Goal: Task Accomplishment & Management: Use online tool/utility

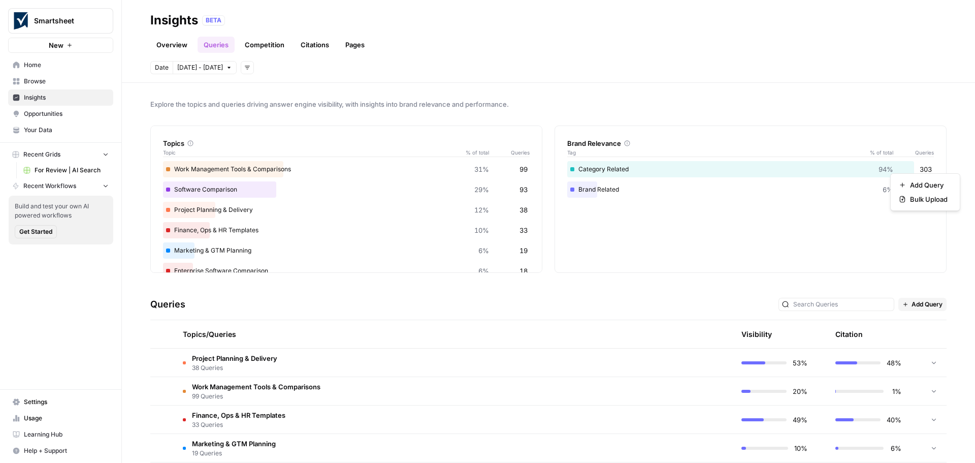
scroll to position [142, 0]
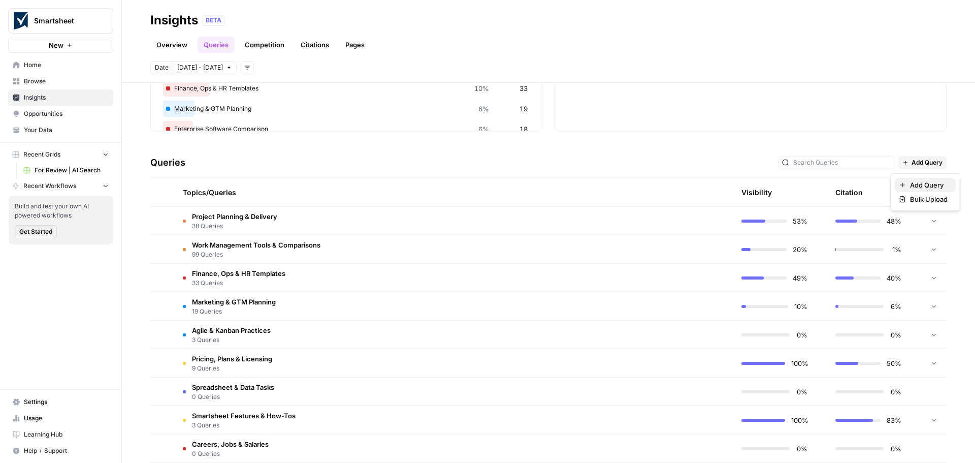
click at [908, 188] on div "Add Query" at bounding box center [925, 185] width 53 height 10
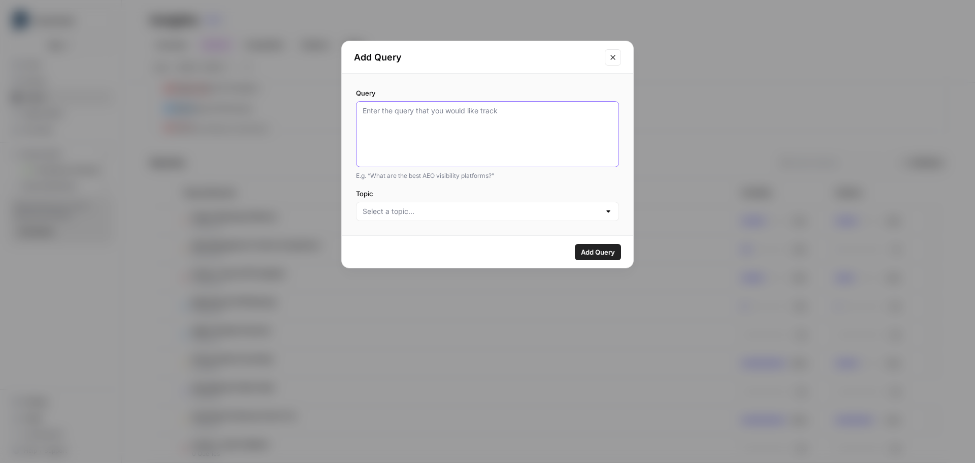
click at [434, 117] on textarea "Query" at bounding box center [488, 134] width 250 height 57
paste textarea "What are the best AI project management tools?"
type textarea "What are the best AI project management tools?"
click at [415, 213] on input "Topic" at bounding box center [482, 211] width 238 height 10
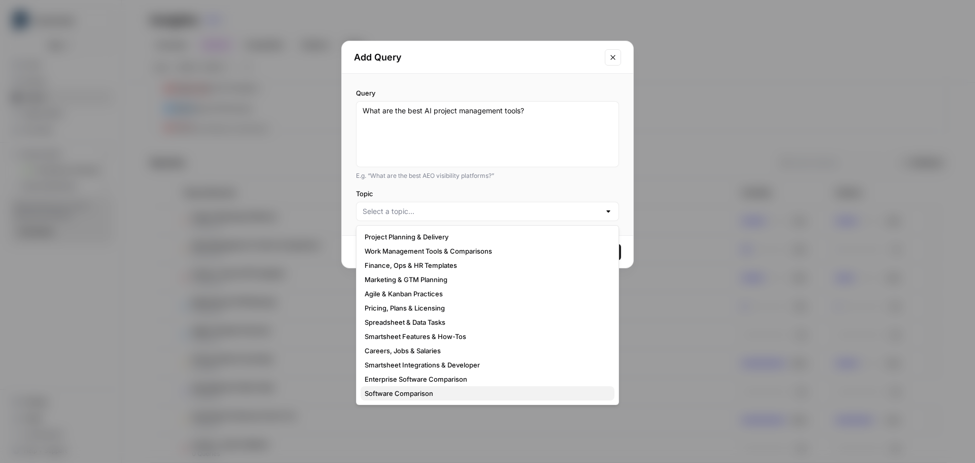
click at [413, 396] on span "Software Comparison" at bounding box center [486, 393] width 242 height 10
type input "Software Comparison"
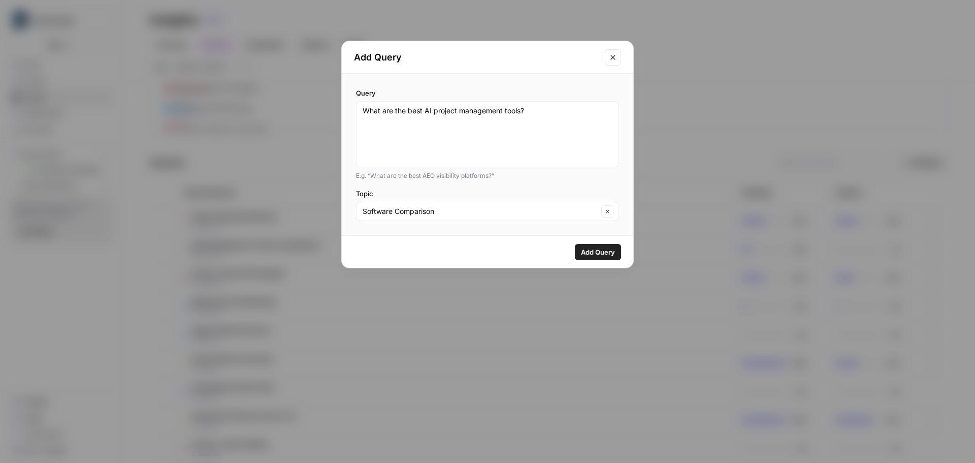
click at [605, 253] on span "Add Query" at bounding box center [598, 252] width 34 height 10
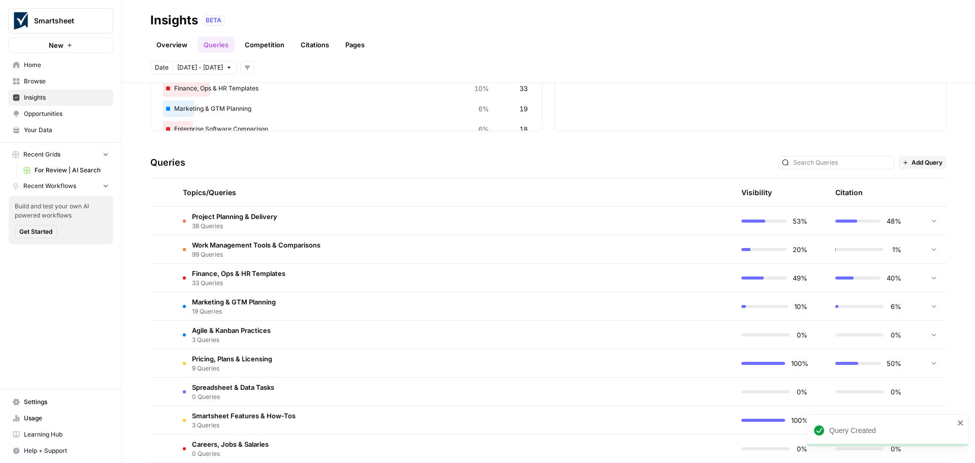
click at [236, 217] on span "Project Planning & Delivery" at bounding box center [234, 216] width 85 height 10
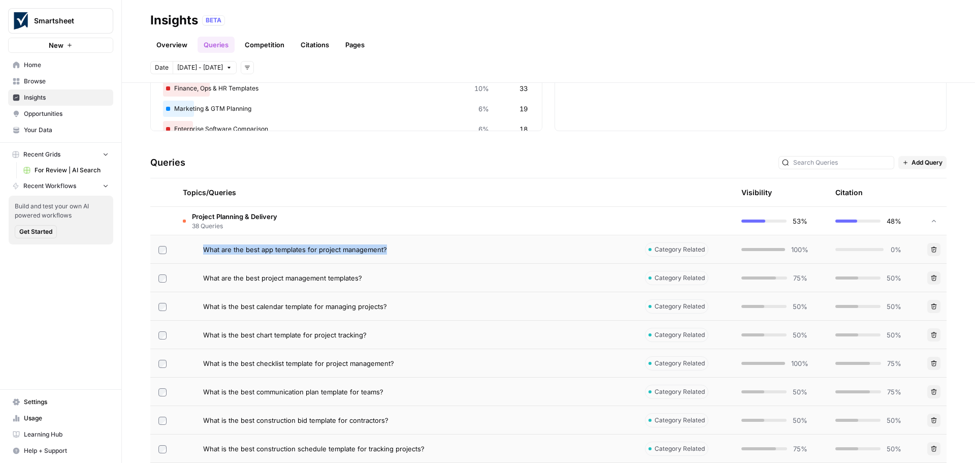
drag, startPoint x: 391, startPoint y: 253, endPoint x: 205, endPoint y: 247, distance: 186.0
click at [205, 247] on div "What are the best app templates for project management?" at bounding box center [416, 249] width 426 height 10
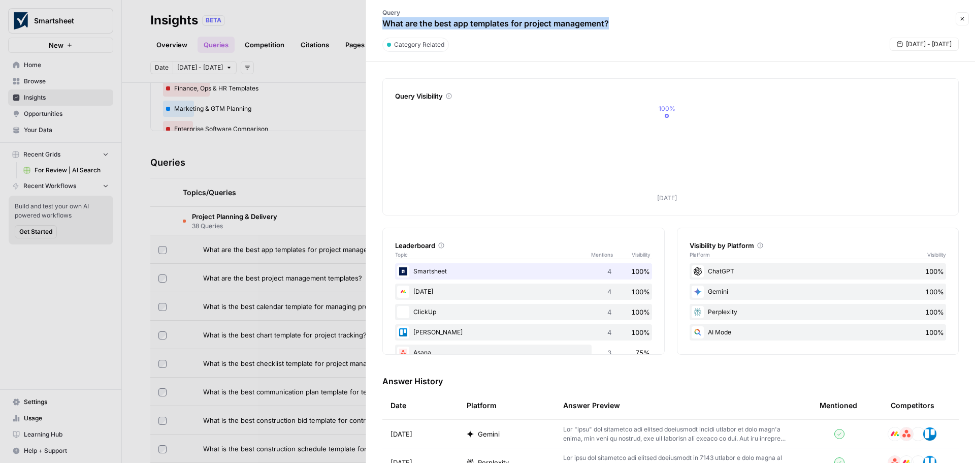
drag, startPoint x: 610, startPoint y: 21, endPoint x: 386, endPoint y: 22, distance: 224.0
click at [386, 22] on p "What are the best app templates for project management?" at bounding box center [495, 23] width 227 height 12
copy p "What are the best app templates for project management?"
click at [966, 20] on button "Close" at bounding box center [962, 18] width 13 height 13
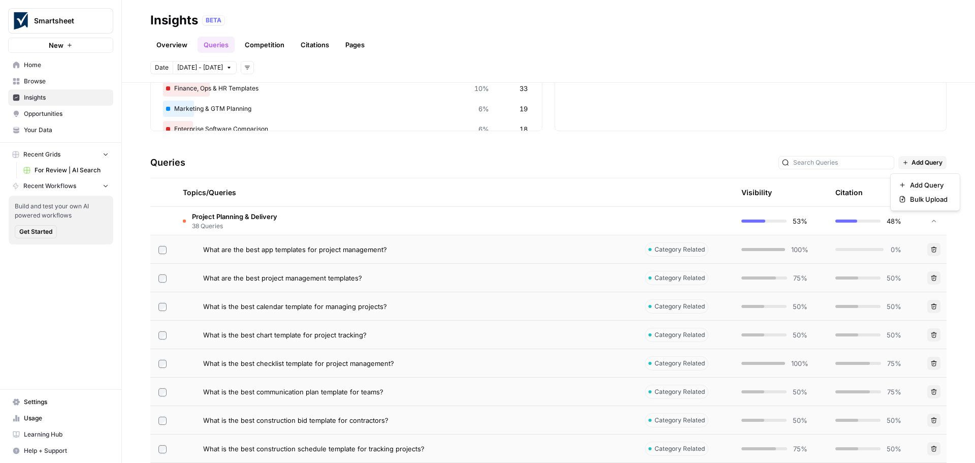
click at [923, 166] on span "Add Query" at bounding box center [927, 162] width 31 height 9
click at [923, 186] on span "Add Query" at bounding box center [929, 185] width 38 height 10
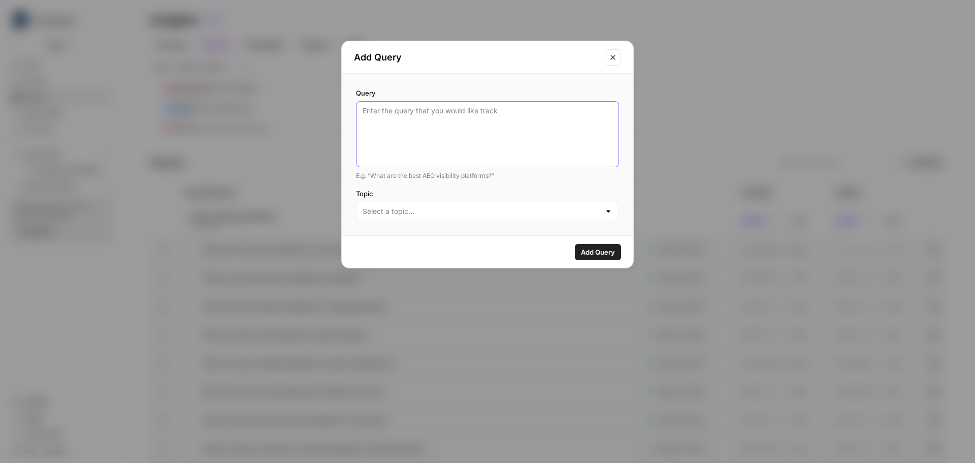
click at [474, 125] on textarea "Query" at bounding box center [488, 134] width 250 height 57
paste textarea "What are the best app templates for project management?"
type textarea "What are the best app templates for project management?"
click at [462, 212] on input "Topic" at bounding box center [482, 211] width 238 height 10
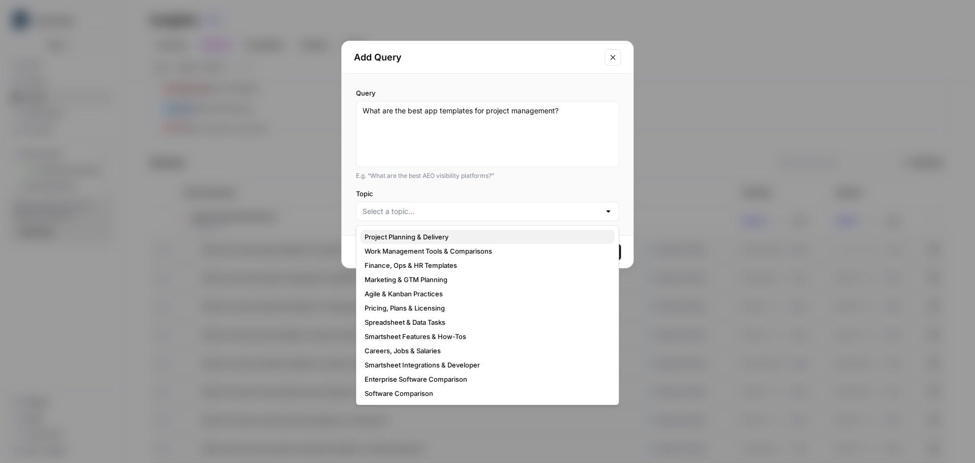
click at [455, 238] on span "Project Planning & Delivery" at bounding box center [486, 237] width 242 height 10
type input "Project Planning & Delivery"
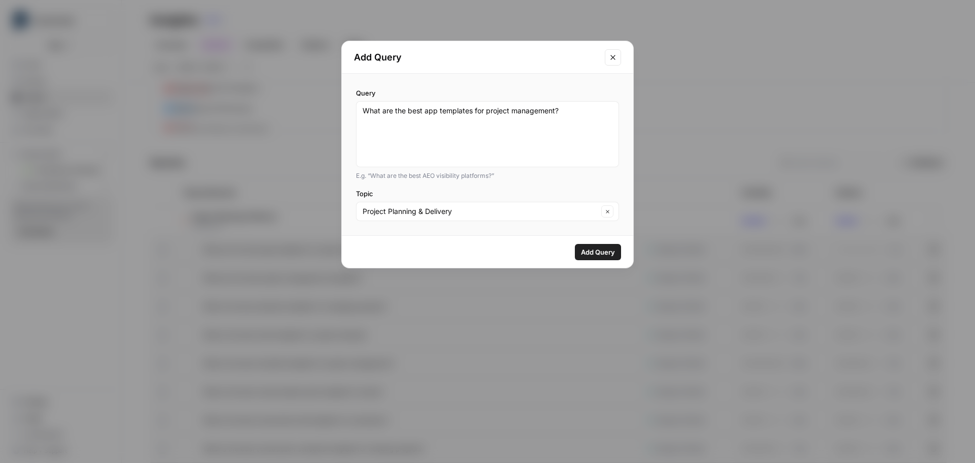
click at [599, 254] on span "Add Query" at bounding box center [598, 252] width 34 height 10
click at [598, 249] on span "Add Query" at bounding box center [598, 252] width 34 height 10
click at [458, 134] on textarea "What are the best app templates for project management?" at bounding box center [488, 134] width 250 height 57
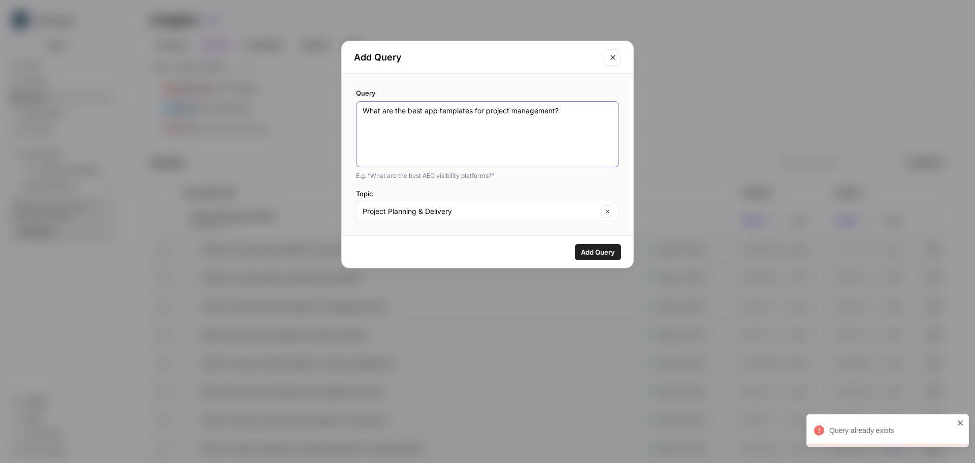
click at [458, 134] on textarea "What are the best app templates for project management?" at bounding box center [488, 134] width 250 height 57
click at [612, 56] on icon "Close modal" at bounding box center [613, 57] width 8 height 8
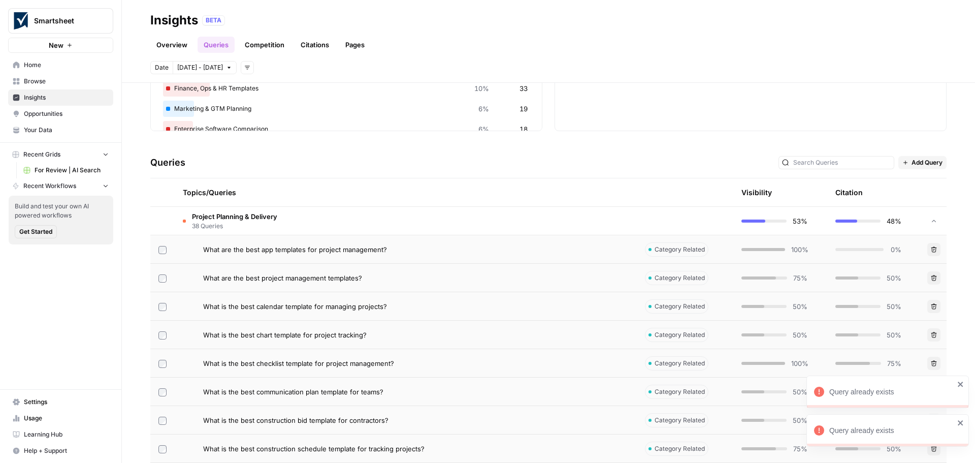
click at [961, 389] on div "Query already exists" at bounding box center [888, 391] width 163 height 33
click at [959, 428] on div "Query already exists" at bounding box center [888, 430] width 163 height 33
click at [927, 163] on span "Add Query" at bounding box center [927, 162] width 31 height 9
click at [918, 184] on span "Add Query" at bounding box center [929, 185] width 38 height 10
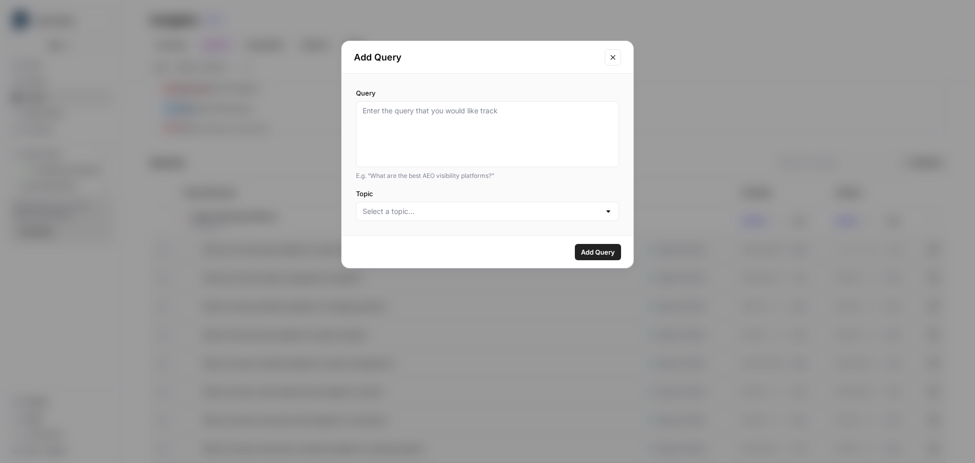
click at [611, 57] on icon "Close modal" at bounding box center [613, 57] width 8 height 8
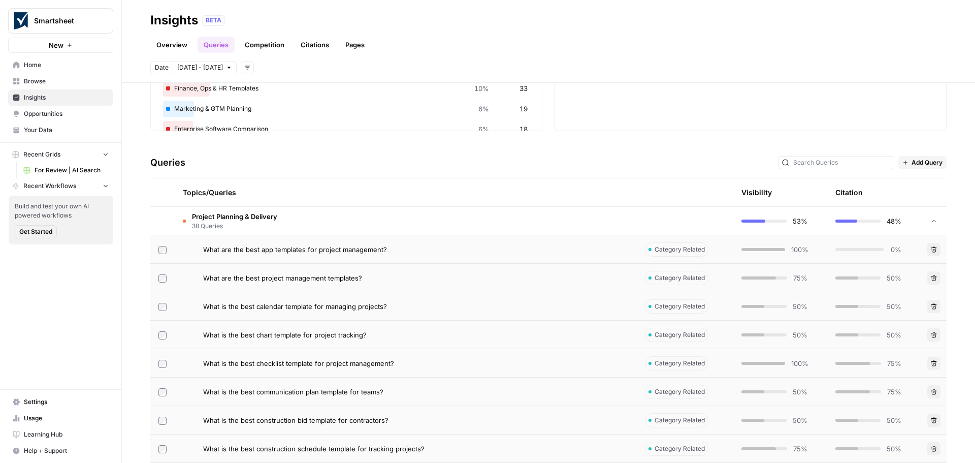
click at [264, 233] on td "Project Planning & Delivery 38 Queries" at bounding box center [406, 221] width 462 height 28
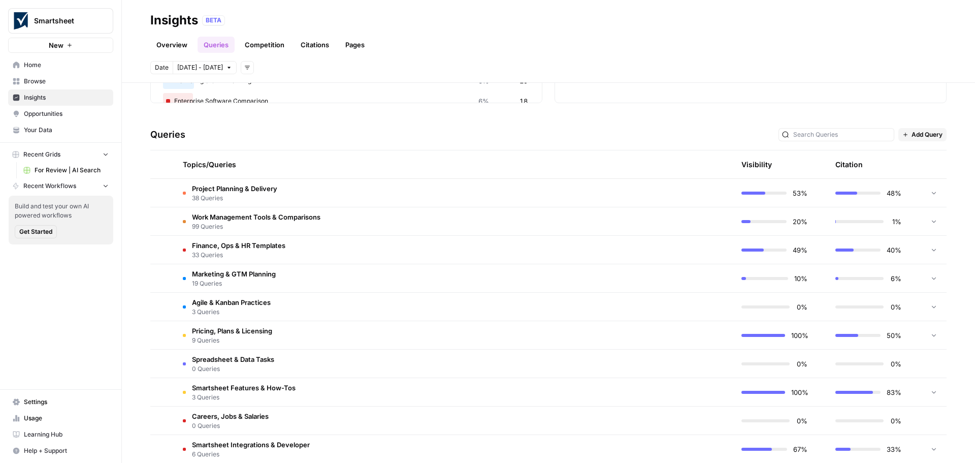
scroll to position [40, 0]
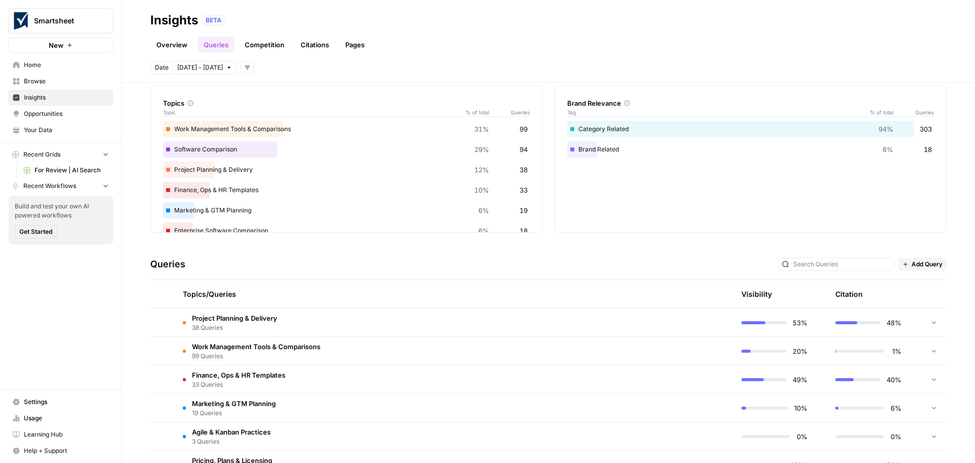
click at [820, 257] on div "Queries Add Query" at bounding box center [548, 264] width 796 height 31
click at [824, 263] on input "text" at bounding box center [842, 264] width 98 height 10
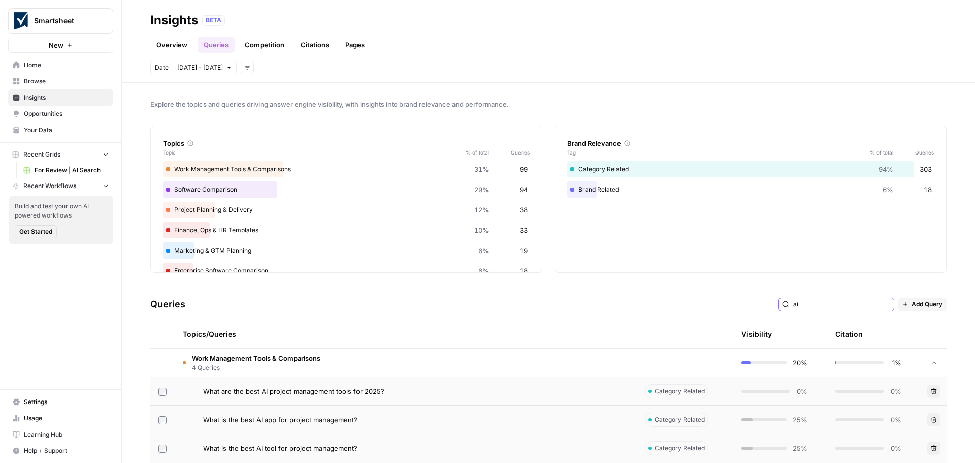
drag, startPoint x: 818, startPoint y: 304, endPoint x: 744, endPoint y: 298, distance: 74.4
click at [744, 298] on div "Queries ai Add Query" at bounding box center [548, 304] width 796 height 31
click at [847, 309] on div "work management" at bounding box center [837, 304] width 116 height 13
click at [847, 309] on input "work management" at bounding box center [842, 304] width 98 height 10
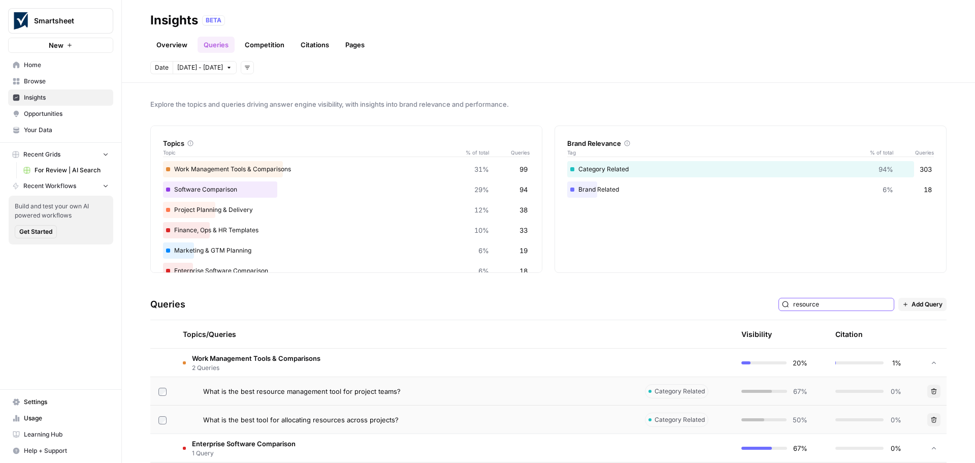
click at [850, 303] on input "resource" at bounding box center [842, 304] width 98 height 10
type input "resource"
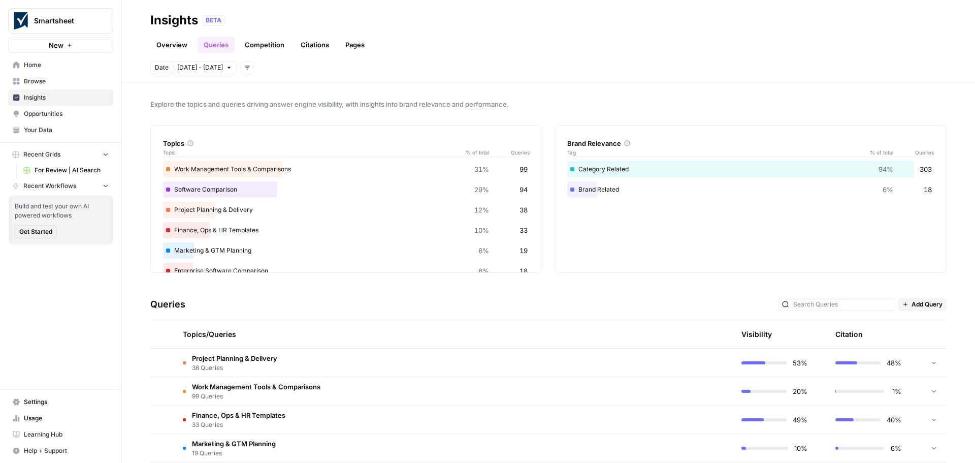
click at [671, 287] on div "Explore the topics and queries driving answer engine visibility, with insights …" at bounding box center [548, 273] width 853 height 380
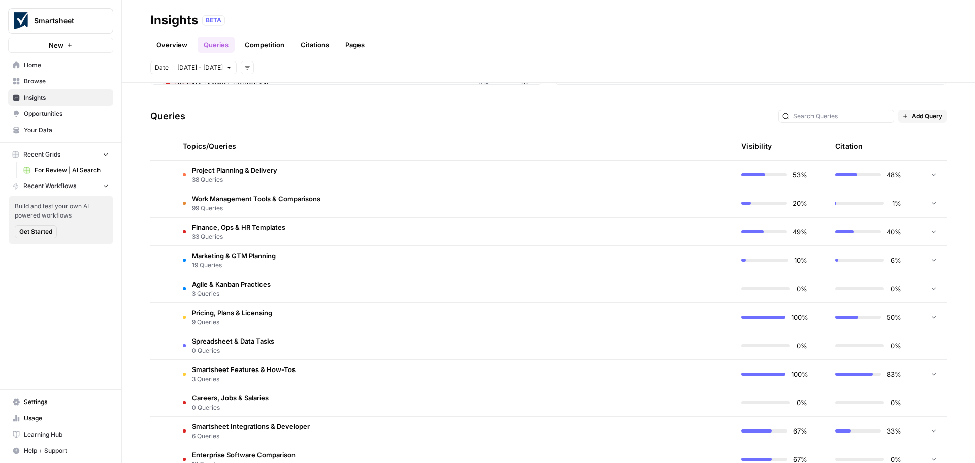
scroll to position [91, 0]
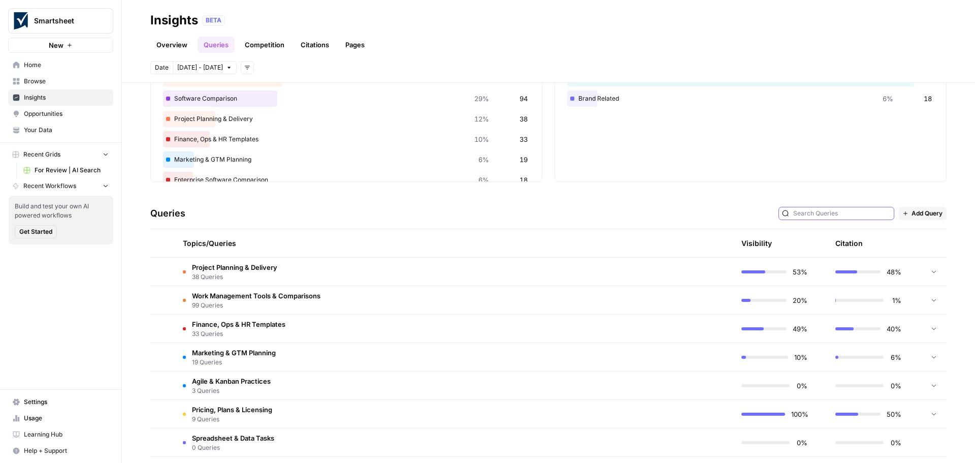
click at [830, 213] on input "text" at bounding box center [842, 213] width 98 height 10
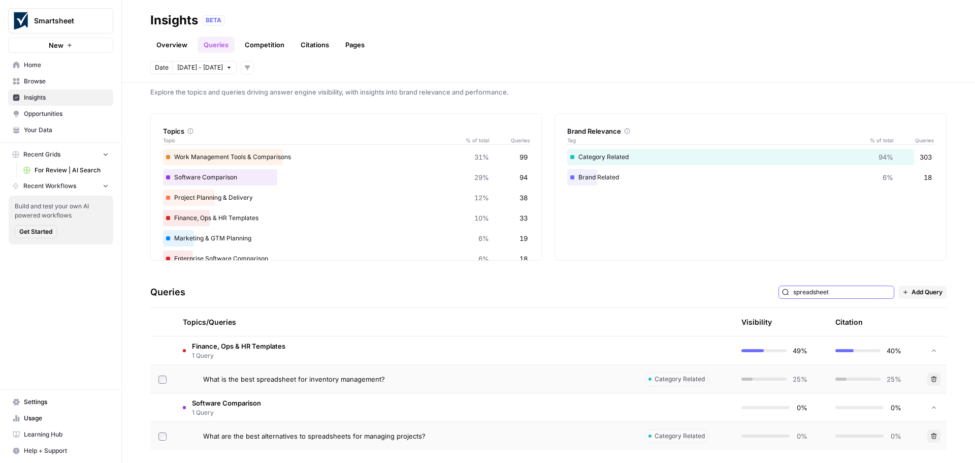
scroll to position [16, 0]
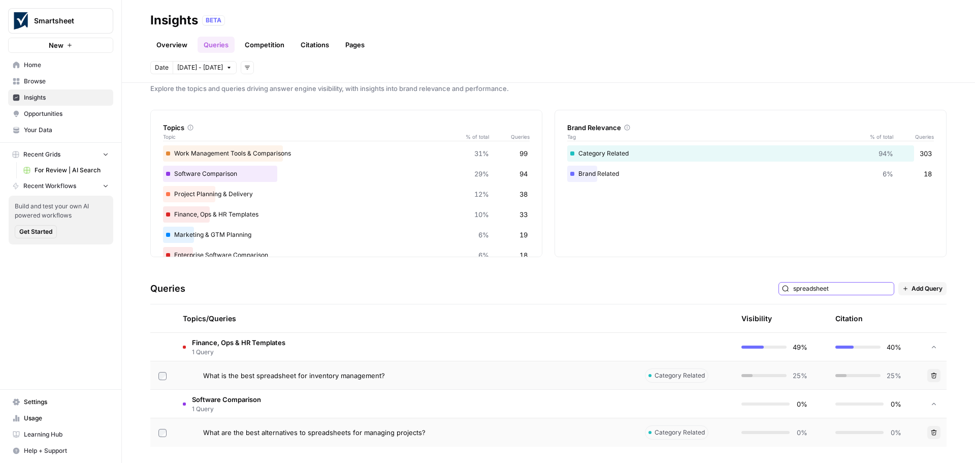
click at [817, 290] on input "spreadsheet" at bounding box center [842, 288] width 98 height 10
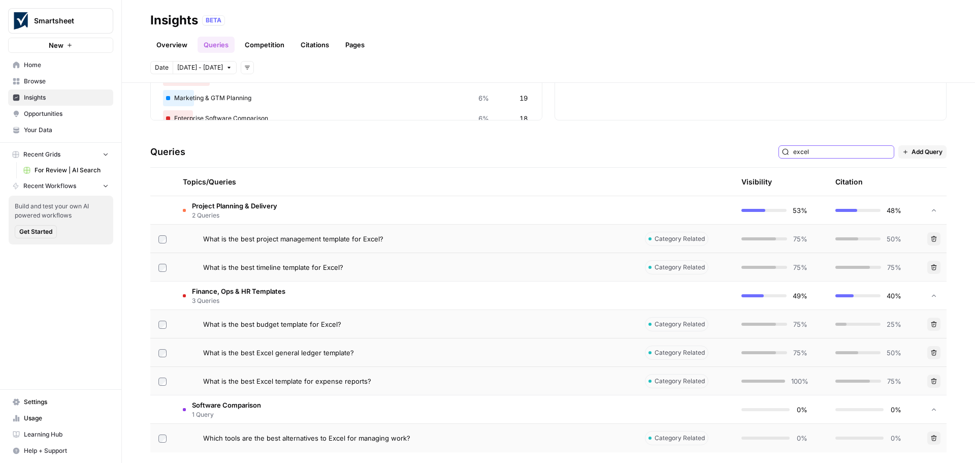
scroll to position [158, 0]
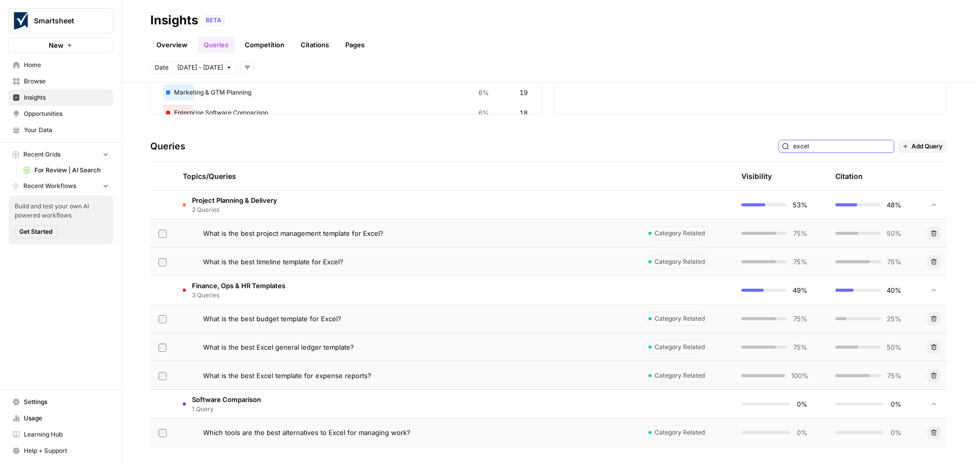
click at [802, 148] on input "excel" at bounding box center [842, 146] width 98 height 10
type input "excel"
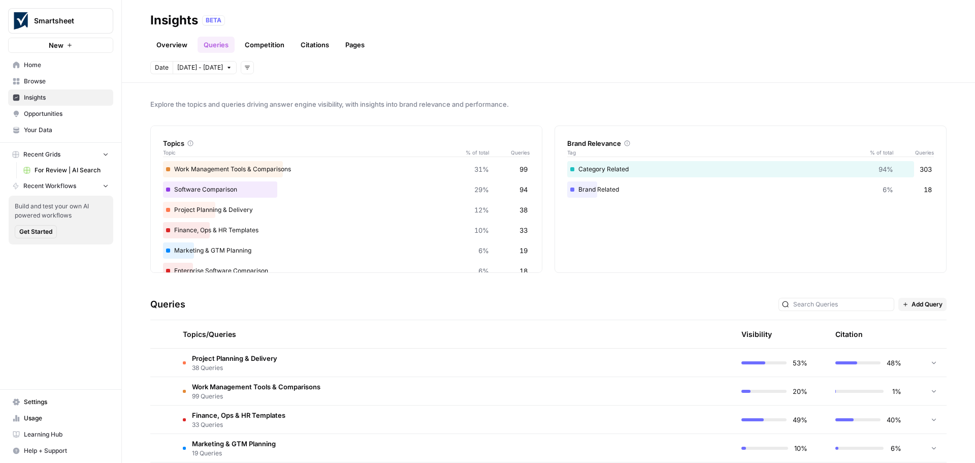
click at [271, 38] on link "Competition" at bounding box center [265, 45] width 52 height 16
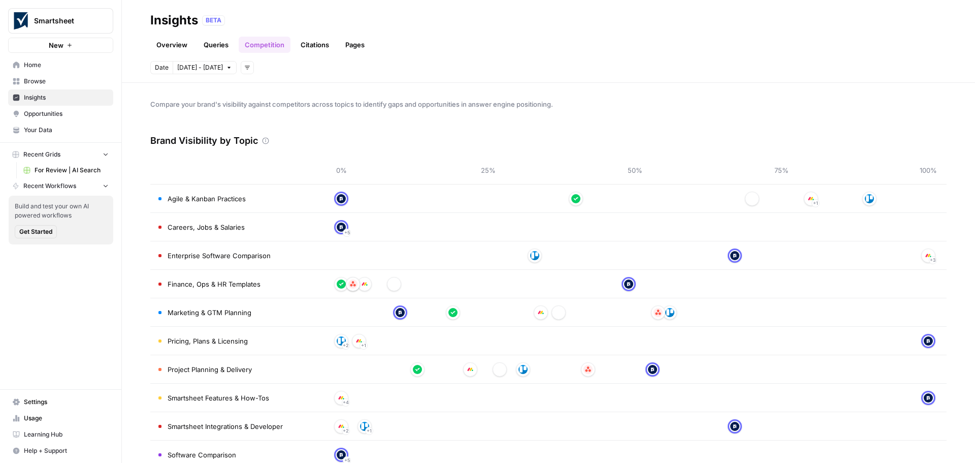
click at [211, 44] on link "Queries" at bounding box center [216, 45] width 37 height 16
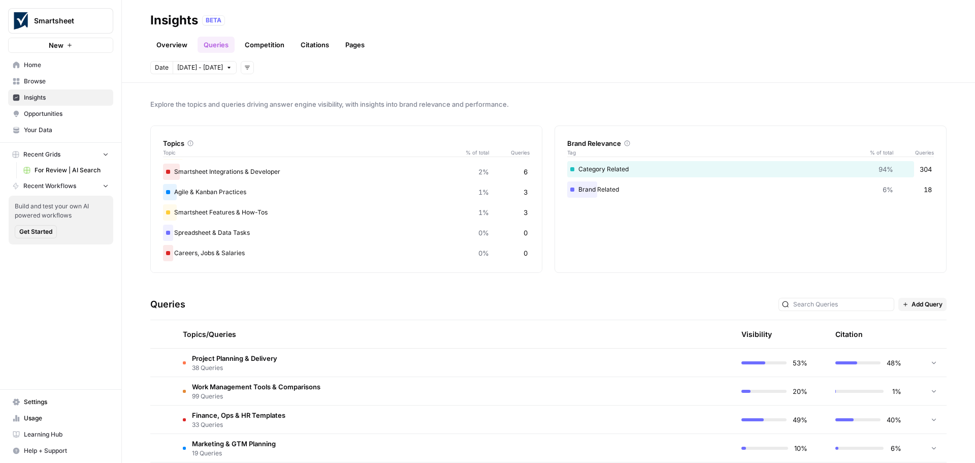
scroll to position [141, 0]
click at [42, 401] on span "Settings" at bounding box center [66, 401] width 85 height 9
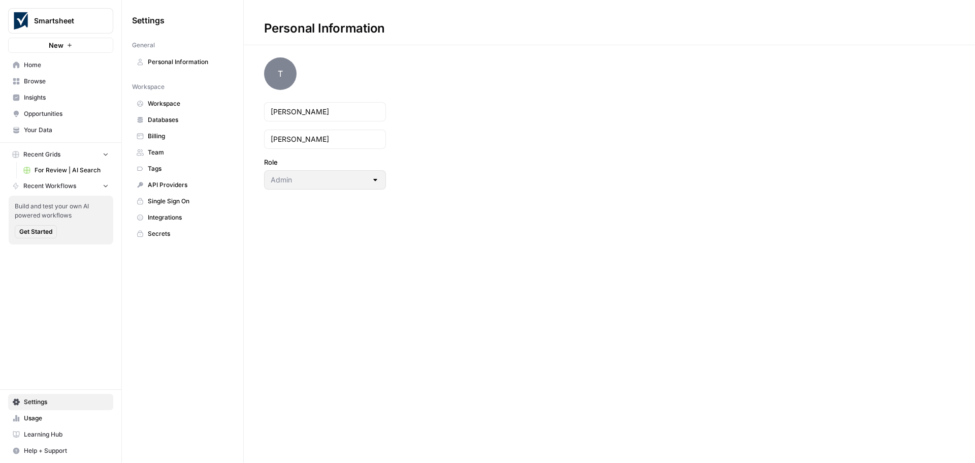
click at [171, 171] on span "Tags" at bounding box center [188, 168] width 81 height 9
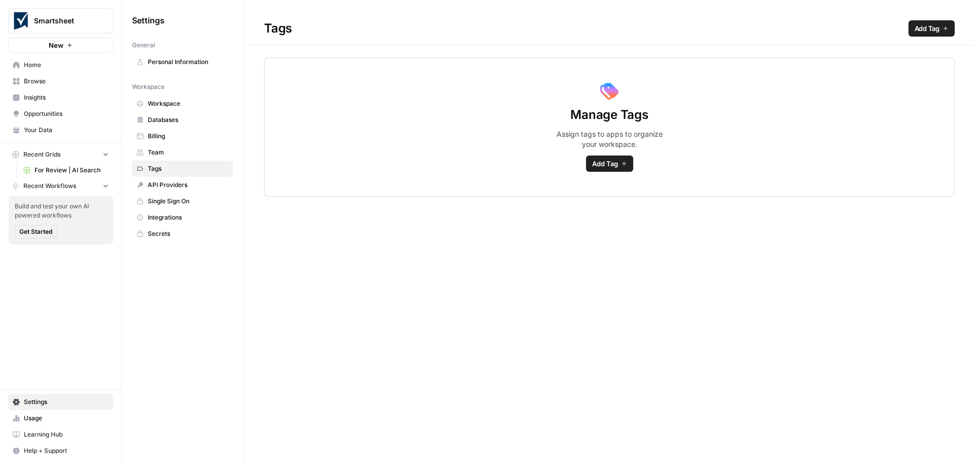
click at [47, 96] on span "Insights" at bounding box center [66, 97] width 85 height 9
